Goal: Task Accomplishment & Management: Complete application form

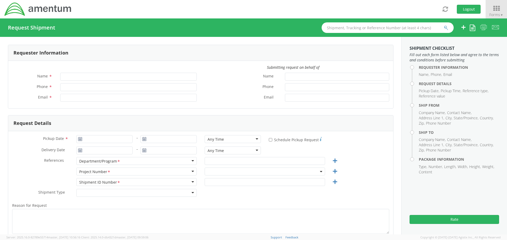
type input "[PERSON_NAME]"
type input "[PHONE_NUMBER]"
type input "[PERSON_NAME][EMAIL_ADDRESS][PERSON_NAME][DOMAIN_NAME]"
select select "[DOMAIN_NAME]"
click at [497, 11] on icon at bounding box center [496, 8] width 25 height 7
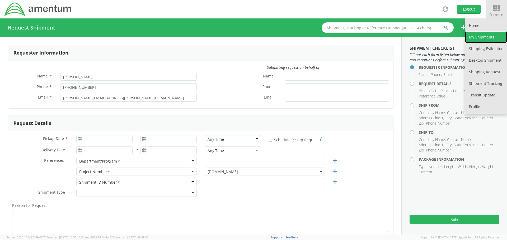
click at [481, 36] on link "My Shipments" at bounding box center [486, 37] width 42 height 12
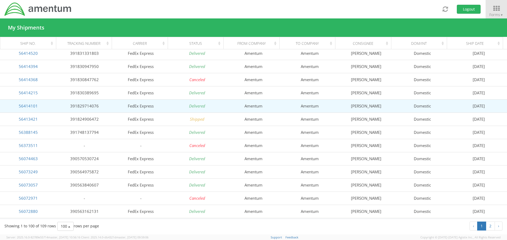
scroll to position [26, 0]
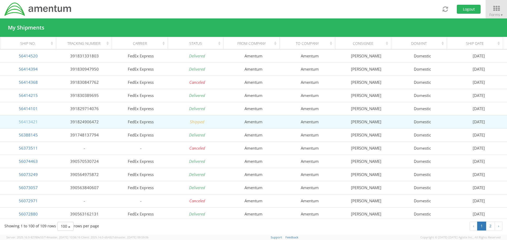
click at [25, 121] on link "56413421" at bounding box center [28, 121] width 19 height 5
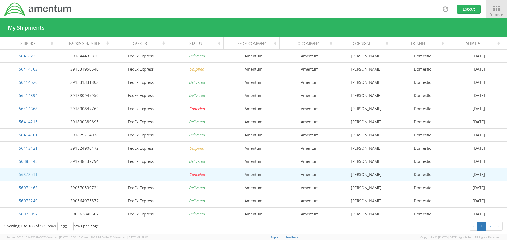
click at [27, 176] on link "56373511" at bounding box center [28, 174] width 19 height 5
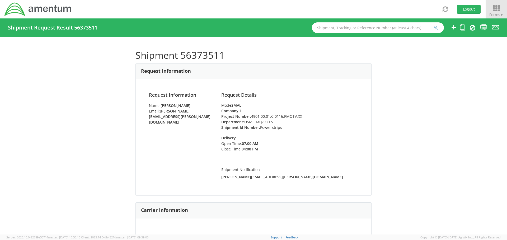
click at [494, 9] on icon at bounding box center [496, 8] width 25 height 7
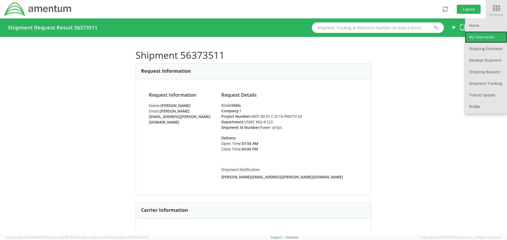
click at [487, 36] on link "My Shipments" at bounding box center [486, 37] width 42 height 12
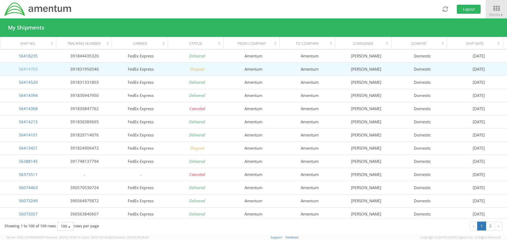
click at [31, 69] on link "56414703" at bounding box center [28, 69] width 19 height 5
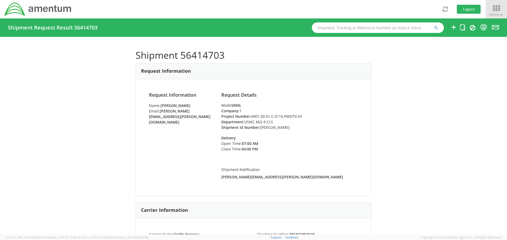
click at [492, 7] on icon at bounding box center [496, 8] width 25 height 7
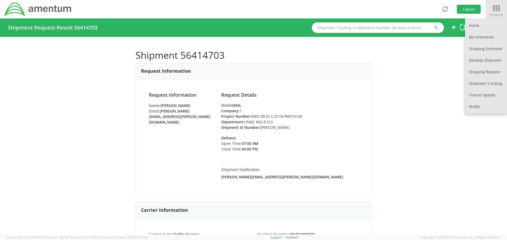
click at [428, 67] on div "Shipment 56414703 Request Information Request Information Name: [PERSON_NAME] E…" at bounding box center [253, 136] width 507 height 198
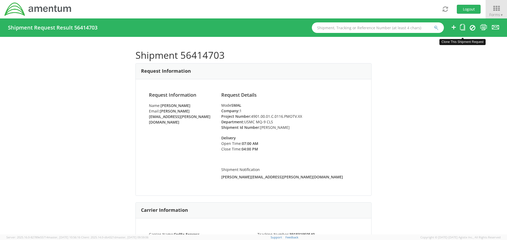
click at [463, 28] on icon at bounding box center [462, 27] width 5 height 7
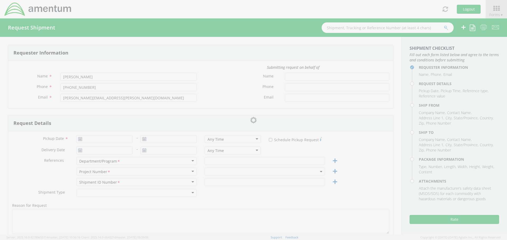
type input "[DATE]"
type input "USMC MQ-9 CLS"
type input "[PERSON_NAME]"
select select
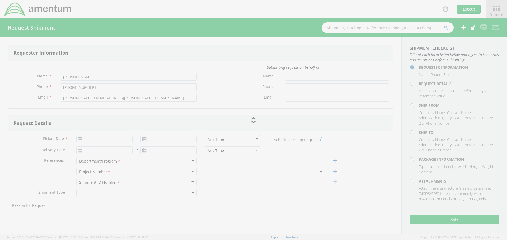
type input "Amentum"
type input "811 [PERSON_NAME] Dr"
type input "[GEOGRAPHIC_DATA]"
type input "89119"
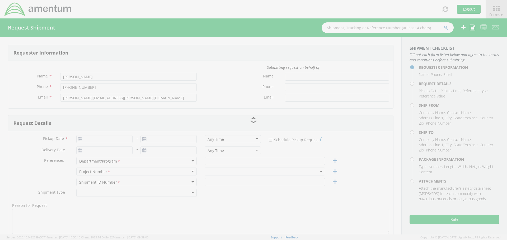
type input "[PERSON_NAME]"
type input "7024927941"
type input "[PERSON_NAME][EMAIL_ADDRESS][PERSON_NAME][DOMAIN_NAME]"
select select
type input "Amentum"
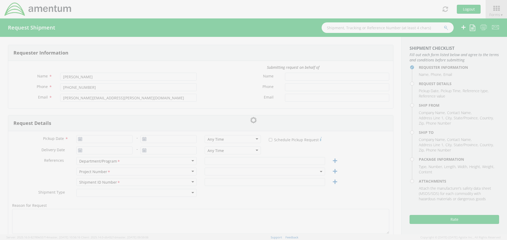
type input "[STREET_ADDRESS]"
type input "Victorville"
type input "92392"
type input "[PERSON_NAME]"
type input "7024927941"
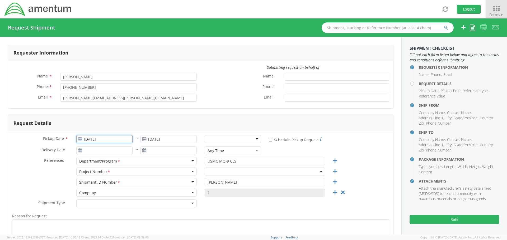
click at [118, 142] on input "[DATE]" at bounding box center [104, 139] width 56 height 8
select select "[DOMAIN_NAME]"
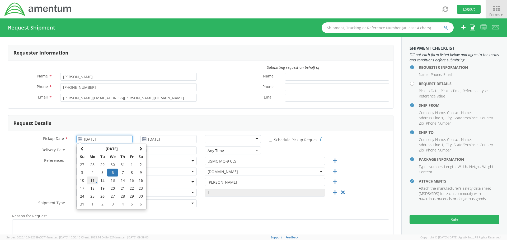
click at [93, 182] on td "11" at bounding box center [92, 181] width 11 height 8
type input "[DATE]"
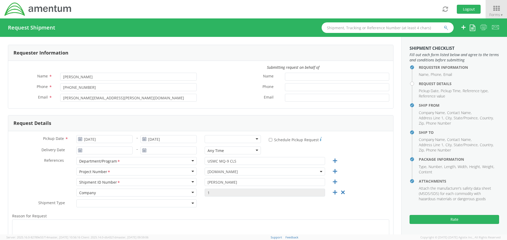
click at [254, 139] on div at bounding box center [233, 139] width 56 height 8
drag, startPoint x: 213, startPoint y: 182, endPoint x: 200, endPoint y: 183, distance: 13.0
click at [201, 183] on div "[PERSON_NAME]" at bounding box center [265, 182] width 128 height 8
type input "Power Strips"
click at [262, 173] on span "[DOMAIN_NAME]" at bounding box center [264, 171] width 115 height 5
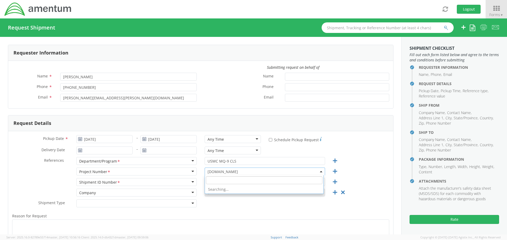
click at [223, 178] on input "search" at bounding box center [264, 181] width 116 height 8
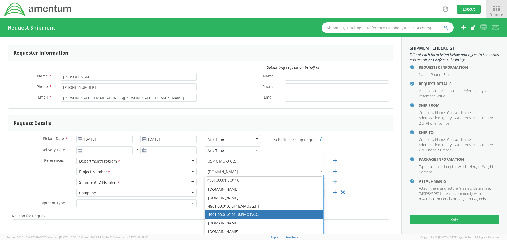
type input "4901.00.01.C.0116"
select select "4901.00.01.C.0116.PMOTV.XX"
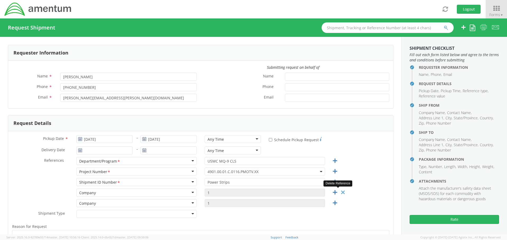
click at [340, 192] on icon at bounding box center [342, 193] width 7 height 7
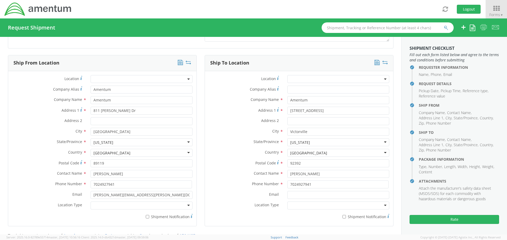
scroll to position [238, 0]
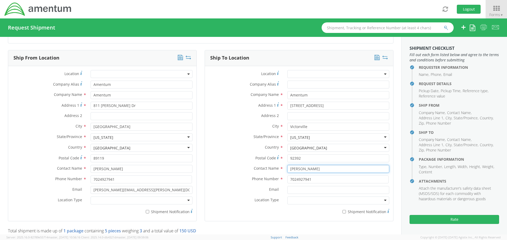
drag, startPoint x: 320, startPoint y: 169, endPoint x: 288, endPoint y: 171, distance: 32.0
click at [288, 171] on input "[PERSON_NAME]" at bounding box center [338, 169] width 102 height 8
type input "[DATE][PERSON_NAME]"
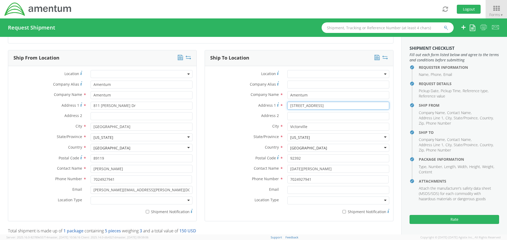
drag, startPoint x: 292, startPoint y: 106, endPoint x: 297, endPoint y: 107, distance: 5.3
click at [298, 107] on input "[STREET_ADDRESS]" at bounding box center [338, 106] width 102 height 8
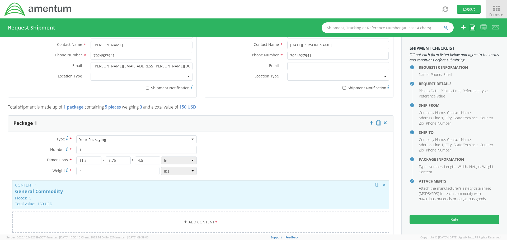
scroll to position [370, 0]
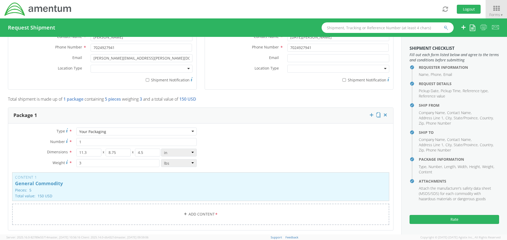
type input "[STREET_ADDRESS]"
drag, startPoint x: 86, startPoint y: 164, endPoint x: 78, endPoint y: 164, distance: 8.2
click at [78, 164] on input "3" at bounding box center [117, 163] width 83 height 8
type input "15"
click at [85, 153] on input "11.3" at bounding box center [88, 153] width 25 height 8
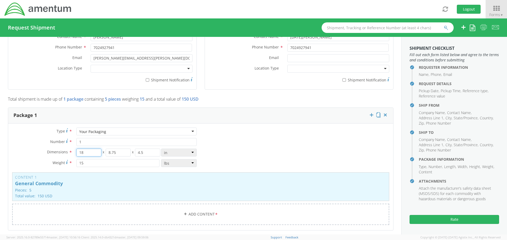
type input "18"
drag, startPoint x: 107, startPoint y: 153, endPoint x: 118, endPoint y: 153, distance: 11.1
click at [118, 153] on input "8.75" at bounding box center [118, 153] width 25 height 8
type input "14"
drag, startPoint x: 138, startPoint y: 153, endPoint x: 134, endPoint y: 153, distance: 4.5
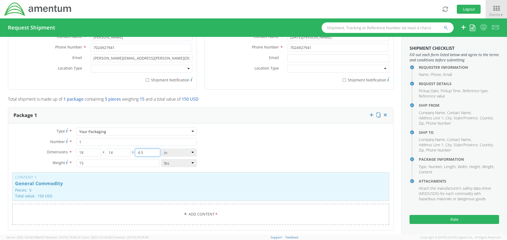
click at [135, 153] on input "4.5" at bounding box center [147, 153] width 25 height 8
type input "10.5"
click at [138, 188] on p "Pieces: 5" at bounding box center [200, 190] width 371 height 4
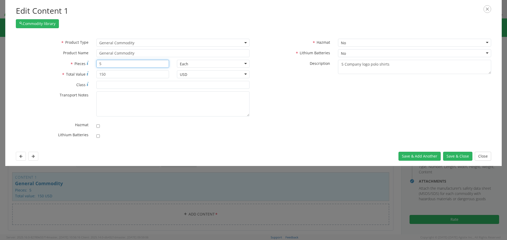
drag, startPoint x: 103, startPoint y: 64, endPoint x: 98, endPoint y: 63, distance: 4.8
click at [98, 63] on input "5" at bounding box center [132, 64] width 73 height 8
type input "4"
drag, startPoint x: 103, startPoint y: 75, endPoint x: 99, endPoint y: 75, distance: 4.0
click at [99, 75] on input "150" at bounding box center [132, 74] width 73 height 8
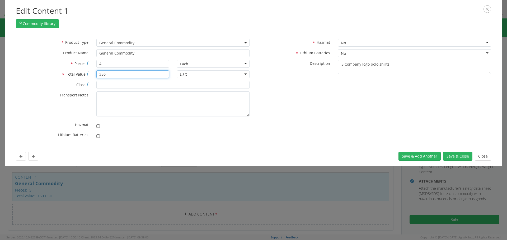
type input "350"
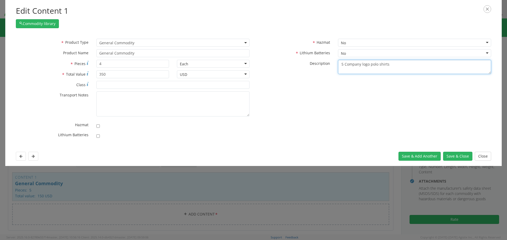
drag, startPoint x: 343, startPoint y: 64, endPoint x: 340, endPoint y: 64, distance: 3.2
click at [340, 64] on textarea "5 Company logo polo shirts" at bounding box center [414, 67] width 153 height 15
type textarea "4 rack mounted power strips"
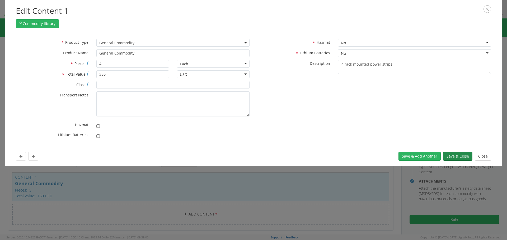
click at [458, 158] on button "Save & Close" at bounding box center [457, 156] width 29 height 9
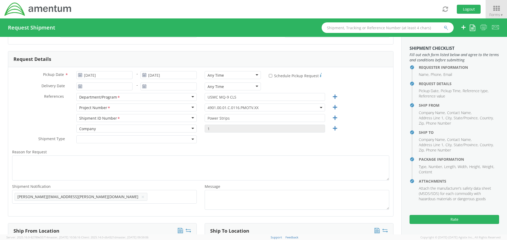
scroll to position [53, 0]
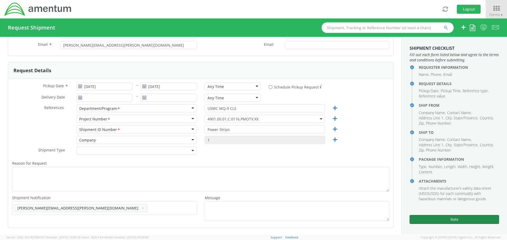
click at [459, 220] on button "Rate" at bounding box center [453, 219] width 89 height 9
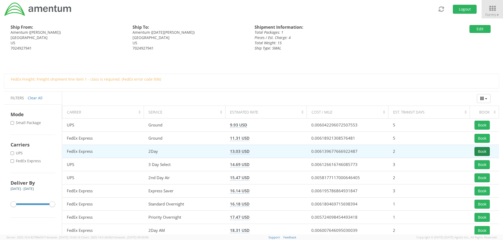
click at [484, 152] on button "Book" at bounding box center [481, 151] width 15 height 9
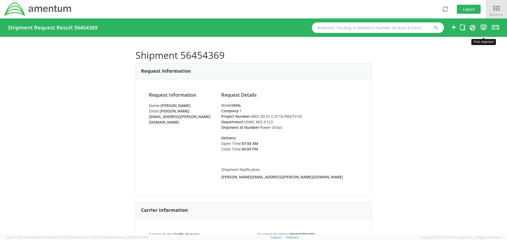
click at [483, 27] on icon at bounding box center [483, 27] width 7 height 7
